Goal: Book appointment/travel/reservation

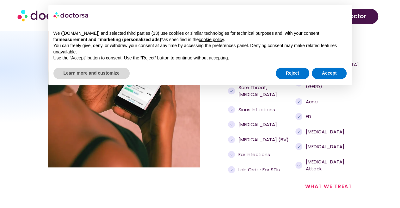
scroll to position [728, 0]
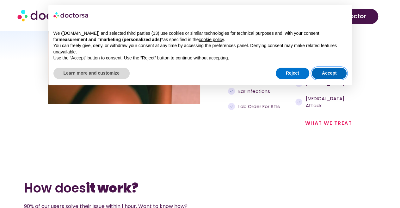
click at [326, 77] on button "Accept" at bounding box center [329, 73] width 35 height 11
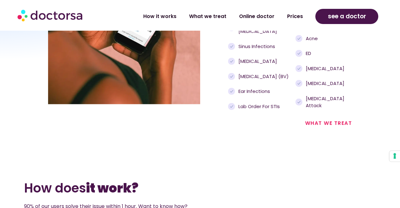
scroll to position [823, 0]
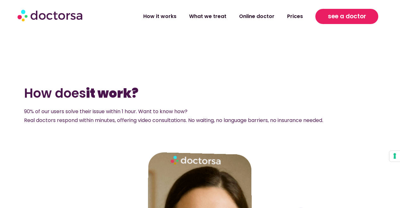
click at [346, 22] on link "see a doctor" at bounding box center [346, 16] width 63 height 15
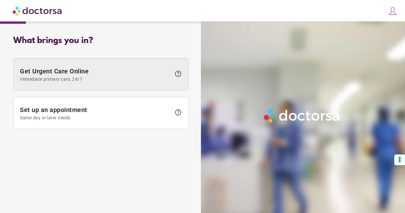
click at [118, 73] on span "Get Urgent Care Online Immediate primary care, 24/7" at bounding box center [95, 74] width 151 height 14
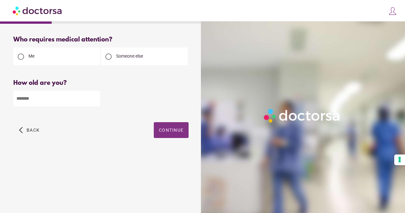
click at [166, 134] on span "button" at bounding box center [171, 130] width 35 height 16
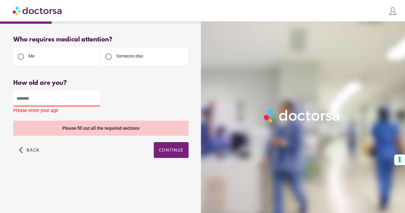
click at [59, 107] on div "How old are you? How old is the patient? Please enter your age" at bounding box center [100, 97] width 175 height 36
click at [55, 99] on input "number" at bounding box center [56, 99] width 87 height 16
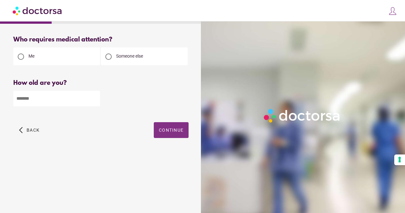
type input "**"
click at [171, 134] on span "button" at bounding box center [171, 130] width 35 height 16
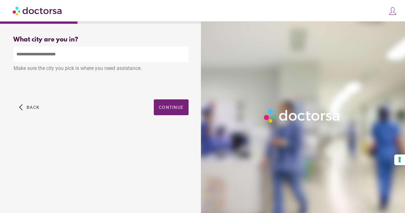
click at [66, 50] on input "text" at bounding box center [100, 55] width 175 height 16
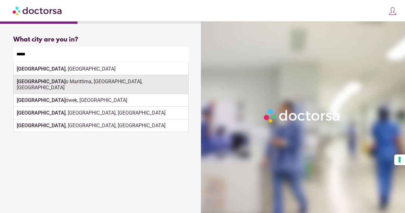
click at [56, 84] on div "Milan o Marittima, Ravenna, Italy" at bounding box center [101, 84] width 175 height 19
type input "**********"
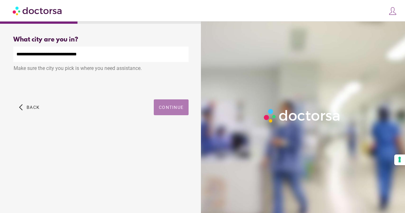
click at [166, 114] on span "button" at bounding box center [171, 107] width 35 height 16
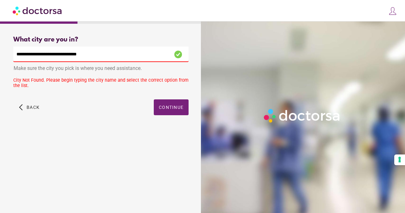
click at [102, 54] on input "**********" at bounding box center [100, 55] width 175 height 16
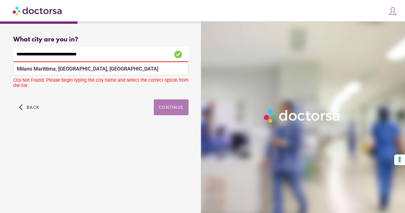
click at [168, 112] on span "button" at bounding box center [171, 107] width 35 height 16
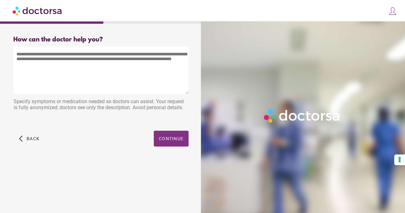
click at [165, 137] on span "Continue" at bounding box center [171, 138] width 25 height 5
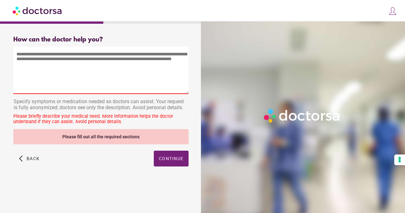
click at [120, 80] on textarea at bounding box center [100, 70] width 175 height 47
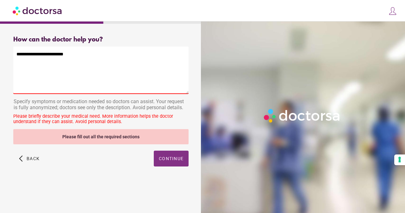
type textarea "**********"
click at [181, 166] on span "button" at bounding box center [171, 159] width 35 height 16
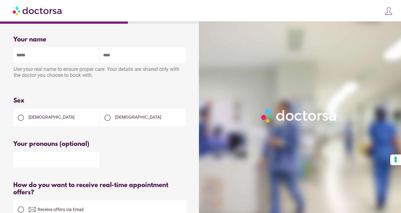
click at [44, 59] on input "text" at bounding box center [56, 55] width 86 height 16
type input "*"
type input "****"
click at [111, 117] on div at bounding box center [107, 117] width 13 height 13
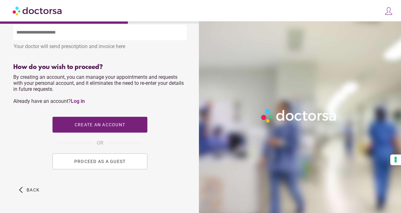
scroll to position [277, 0]
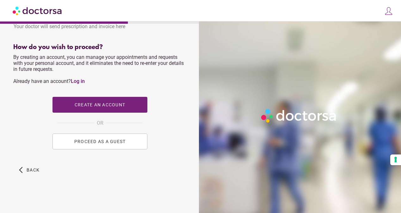
click at [103, 140] on span "PROCEED AS A GUEST" at bounding box center [100, 141] width 52 height 5
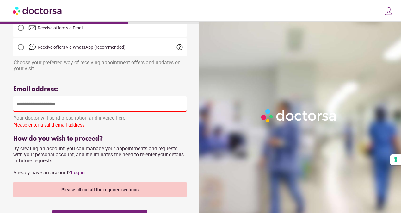
scroll to position [150, 0]
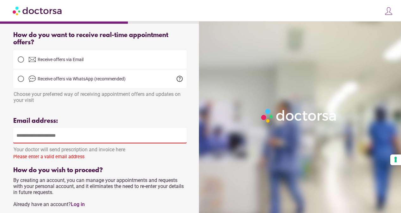
click at [95, 143] on input "email" at bounding box center [99, 136] width 173 height 16
type input "**********"
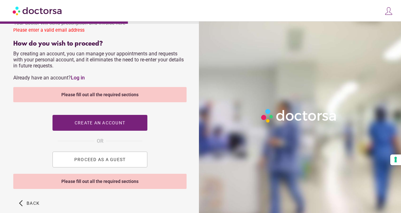
scroll to position [313, 0]
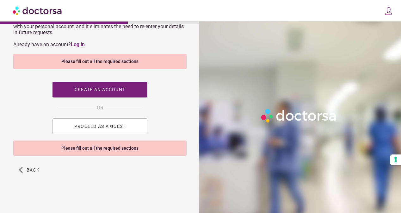
click at [106, 123] on button "PROCEED AS A GUEST" at bounding box center [100, 126] width 95 height 16
click at [105, 129] on button "PROCEED AS A GUEST" at bounding box center [100, 126] width 95 height 16
click at [101, 131] on button "PROCEED AS A GUEST" at bounding box center [100, 126] width 95 height 16
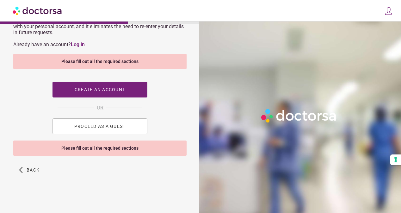
click at [101, 128] on span "PROCEED AS A GUEST" at bounding box center [100, 126] width 52 height 5
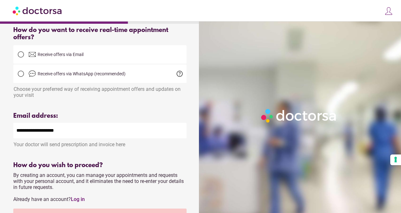
scroll to position [60, 0]
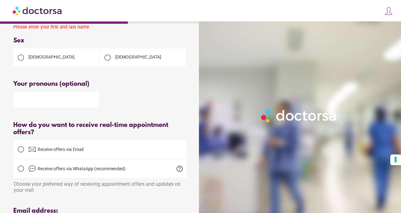
click at [100, 127] on div "How do you want to receive real-time appointment offers?" at bounding box center [99, 128] width 173 height 15
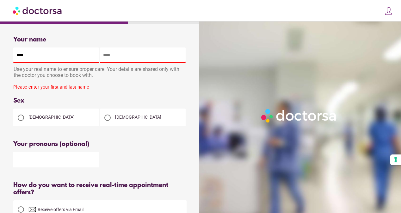
click at [117, 55] on input "text" at bounding box center [143, 55] width 86 height 16
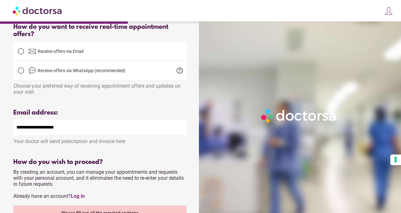
scroll to position [313, 0]
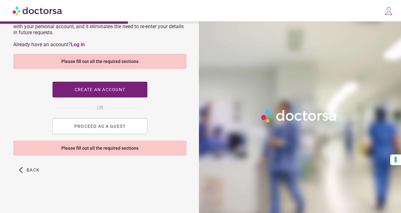
type input "*****"
click at [105, 130] on button "PROCEED AS A GUEST" at bounding box center [100, 126] width 95 height 16
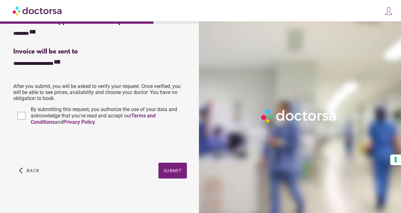
scroll to position [159, 0]
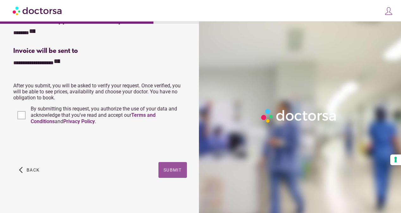
click at [159, 168] on span "button" at bounding box center [173, 170] width 28 height 16
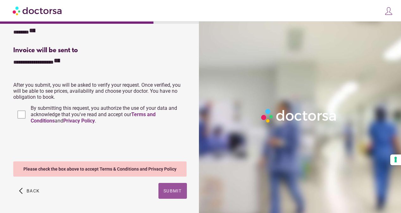
click at [173, 191] on span "Submit" at bounding box center [173, 190] width 18 height 5
click at [174, 191] on span "Submit" at bounding box center [173, 190] width 18 height 5
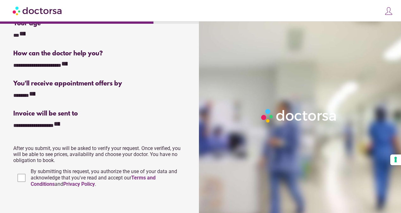
scroll to position [181, 0]
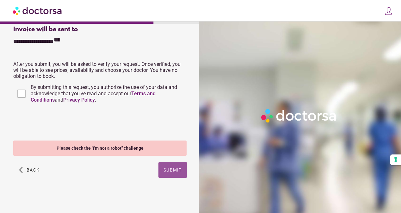
click at [171, 170] on span "Submit" at bounding box center [173, 169] width 18 height 5
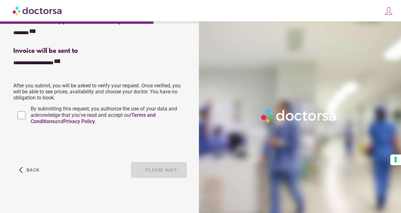
scroll to position [159, 0]
